Goal: Task Accomplishment & Management: Complete application form

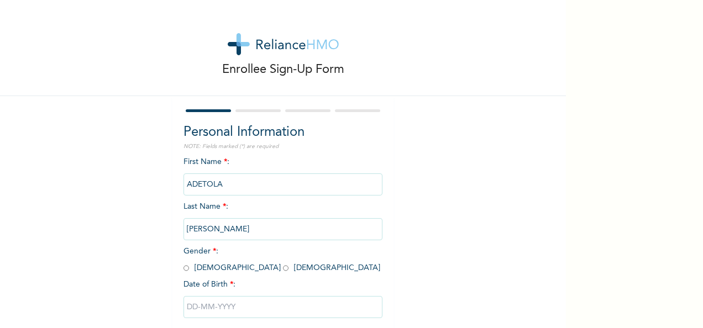
click at [183, 272] on input "radio" at bounding box center [186, 268] width 6 height 10
radio input "true"
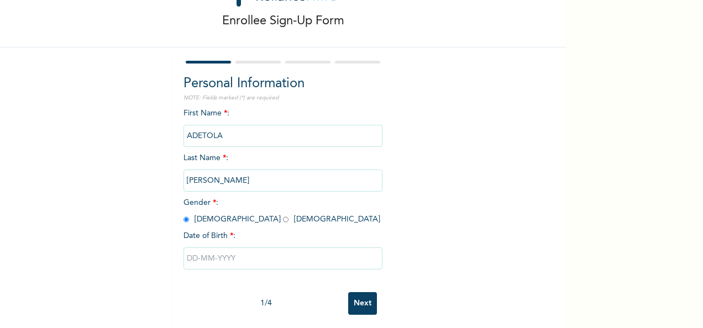
scroll to position [62, 0]
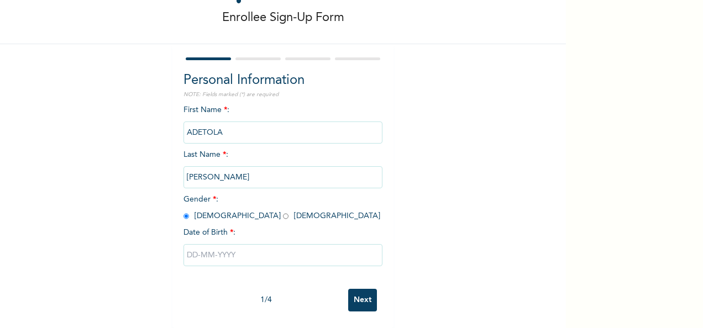
click at [246, 244] on input "text" at bounding box center [282, 255] width 199 height 22
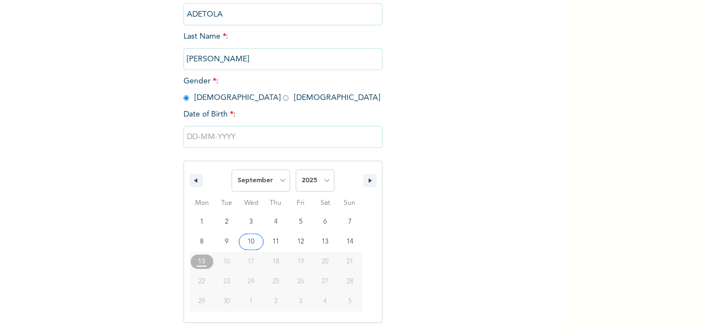
scroll to position [175, 0]
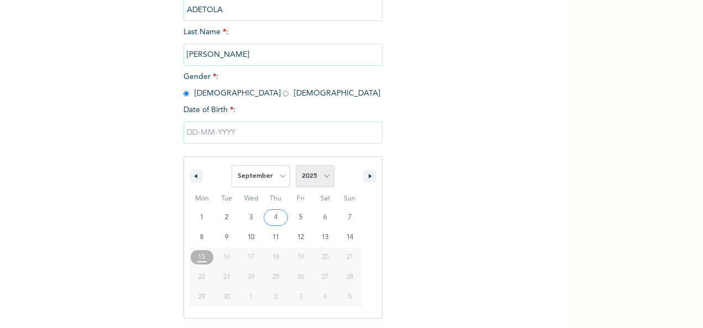
click at [325, 185] on select "2025 2024 2023 2022 2021 2020 2019 2018 2017 2016 2015 2014 2013 2012 2011 2010…" at bounding box center [315, 176] width 39 height 22
click at [276, 173] on select "January February March April May June July August September October November De…" at bounding box center [261, 176] width 59 height 22
select select "0"
click at [232, 166] on select "January February March April May June July August September October November De…" at bounding box center [261, 176] width 59 height 22
click at [322, 182] on select "2025 2024 2023 2022 2021 2020 2019 2018 2017 2016 2015 2014 2013 2012 2011 2010…" at bounding box center [315, 176] width 39 height 22
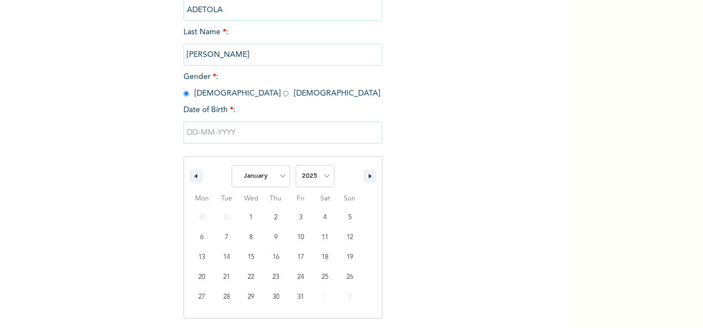
select select "1991"
click at [296, 166] on select "2025 2024 2023 2022 2021 2020 2019 2018 2017 2016 2015 2014 2013 2012 2011 2010…" at bounding box center [315, 176] width 39 height 22
click at [305, 141] on input "text" at bounding box center [282, 133] width 199 height 22
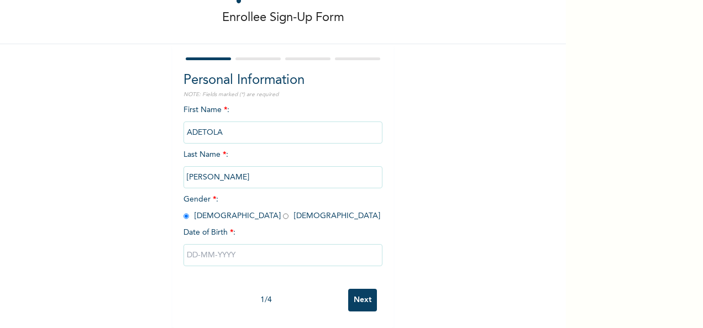
click at [224, 246] on input "text" at bounding box center [282, 255] width 199 height 22
select select "8"
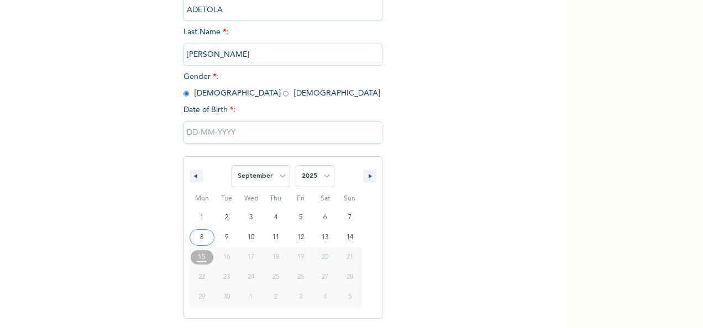
type input "[DATE]"
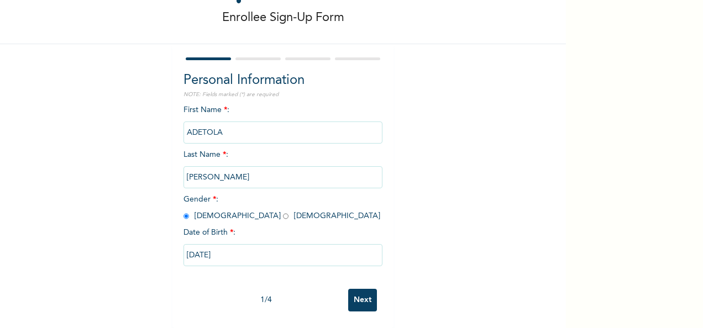
scroll to position [62, 0]
click at [248, 244] on input "[DATE]" at bounding box center [282, 255] width 199 height 22
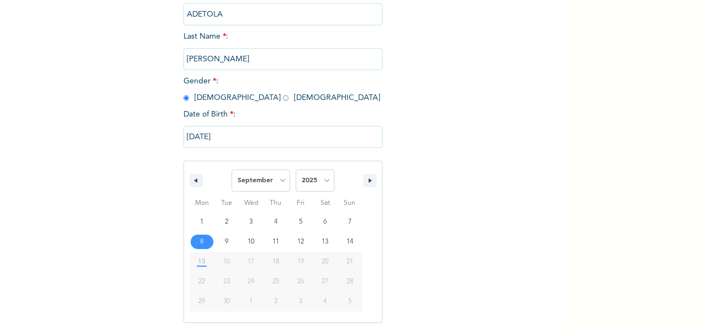
scroll to position [175, 0]
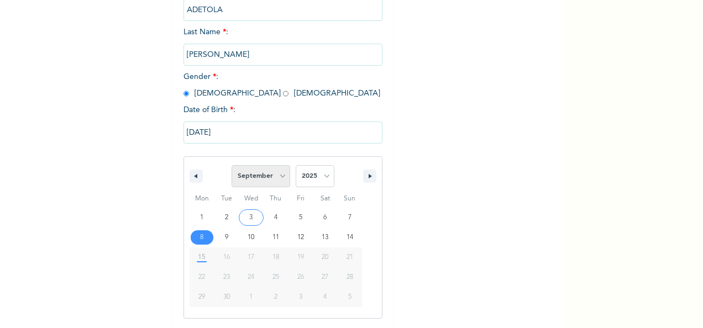
click at [277, 183] on select "January February March April May June July August September October November De…" at bounding box center [261, 176] width 59 height 22
select select "0"
click at [232, 166] on select "January February March April May June July August September October November De…" at bounding box center [261, 176] width 59 height 22
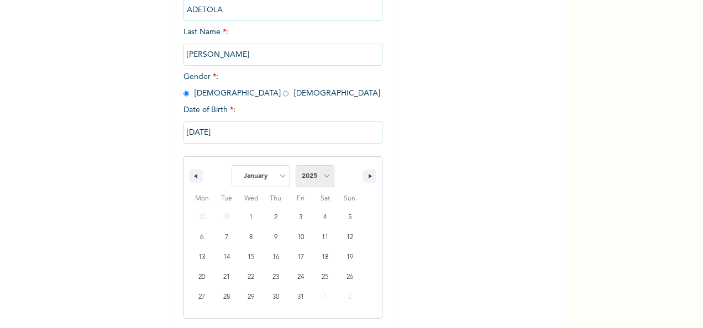
click at [320, 179] on select "2025 2024 2023 2022 2021 2020 2019 2018 2017 2016 2015 2014 2013 2012 2011 2010…" at bounding box center [315, 176] width 39 height 22
select select "1991"
click at [296, 166] on select "2025 2024 2023 2022 2021 2020 2019 2018 2017 2016 2015 2014 2013 2012 2011 2010…" at bounding box center [315, 176] width 39 height 22
type input "[DATE]"
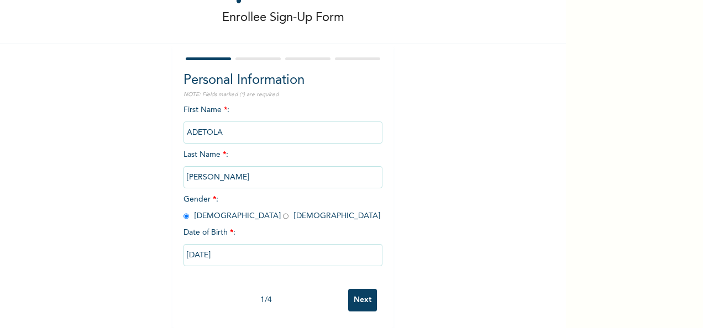
click at [361, 293] on input "Next" at bounding box center [362, 300] width 29 height 23
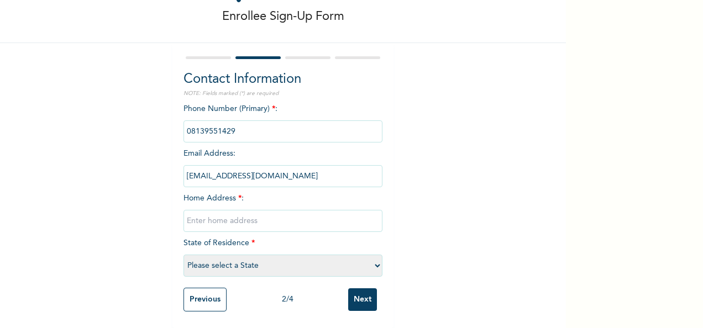
click at [231, 217] on input "text" at bounding box center [282, 221] width 199 height 22
type input "[STREET_ADDRESS]"
click at [251, 256] on select "Please select a State [PERSON_NAME] (FCT) [PERSON_NAME] Ibom [GEOGRAPHIC_DATA] …" at bounding box center [282, 266] width 199 height 22
select select "25"
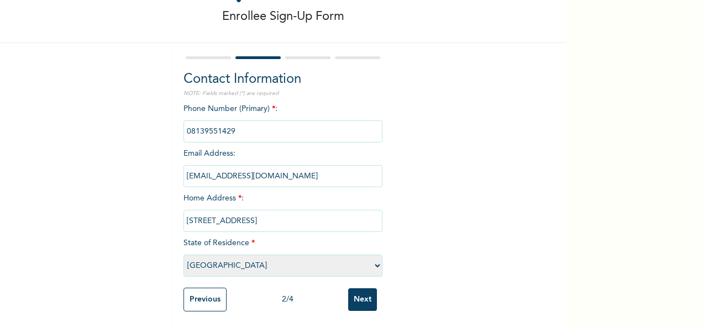
click at [183, 255] on select "Please select a State [PERSON_NAME] (FCT) [PERSON_NAME] Ibom [GEOGRAPHIC_DATA] …" at bounding box center [282, 266] width 199 height 22
click at [362, 288] on input "Next" at bounding box center [362, 299] width 29 height 23
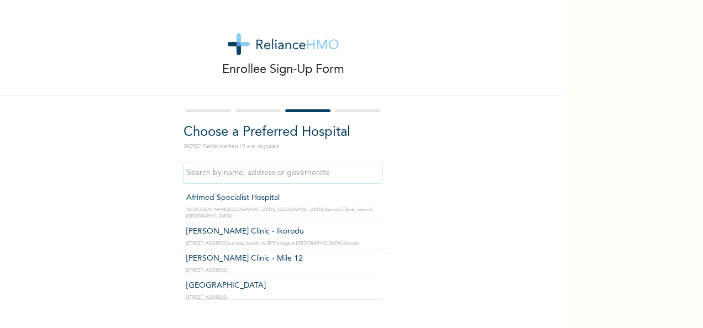
click at [257, 174] on input "text" at bounding box center [282, 173] width 199 height 22
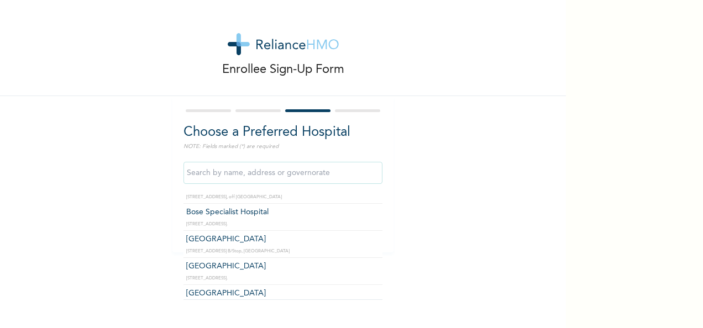
scroll to position [891, 0]
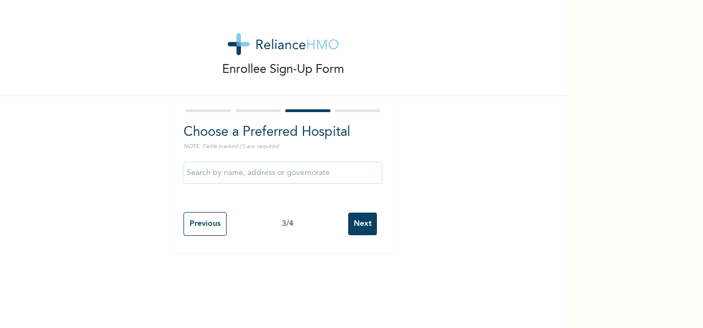
click at [440, 255] on div "Enrollee Sign-Up Form Choose a Preferred Hospital NOTE: Fields marked (*) are r…" at bounding box center [283, 164] width 566 height 328
click at [362, 225] on input "Next" at bounding box center [362, 224] width 29 height 23
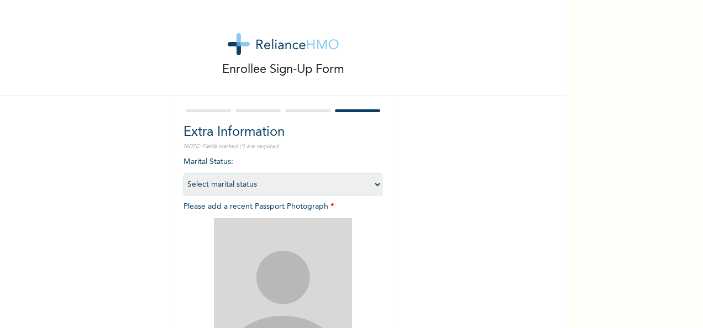
click at [330, 190] on select "Select marital status [DEMOGRAPHIC_DATA] Married [DEMOGRAPHIC_DATA] Widow/[DEMO…" at bounding box center [282, 184] width 199 height 22
select select "2"
click at [183, 173] on select "Select marital status [DEMOGRAPHIC_DATA] Married [DEMOGRAPHIC_DATA] Widow/[DEMO…" at bounding box center [282, 184] width 199 height 22
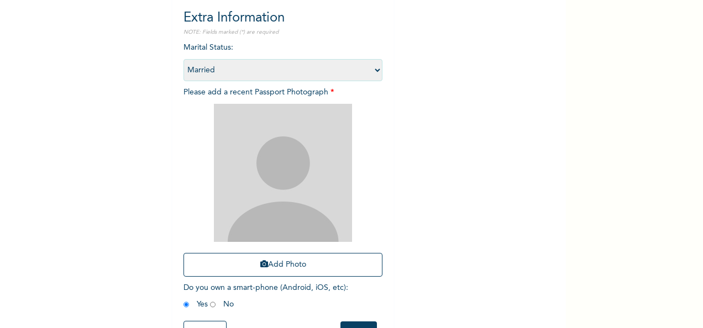
scroll to position [118, 0]
